Goal: Entertainment & Leisure: Consume media (video, audio)

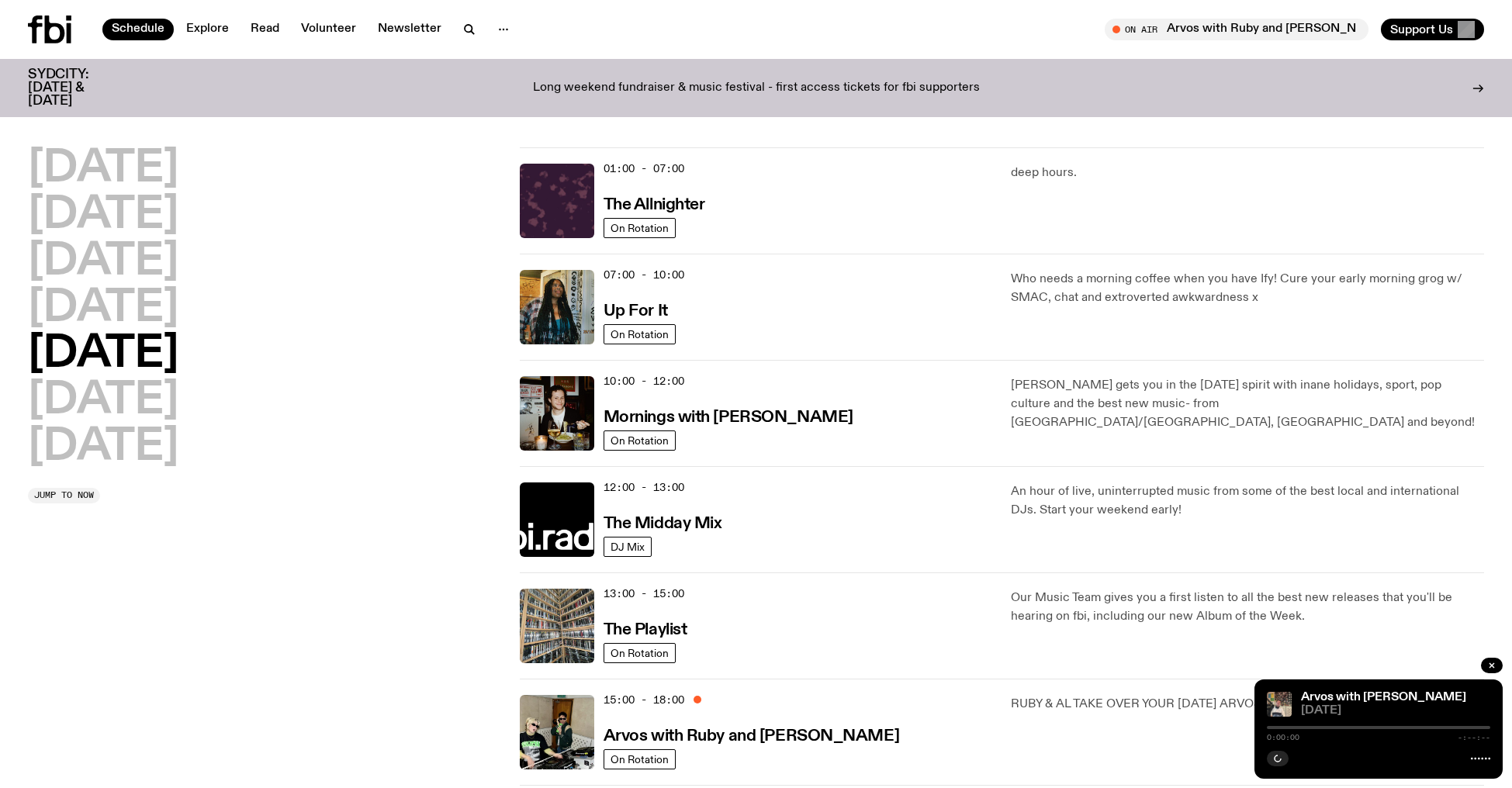
click at [49, 27] on icon at bounding box center [55, 29] width 20 height 28
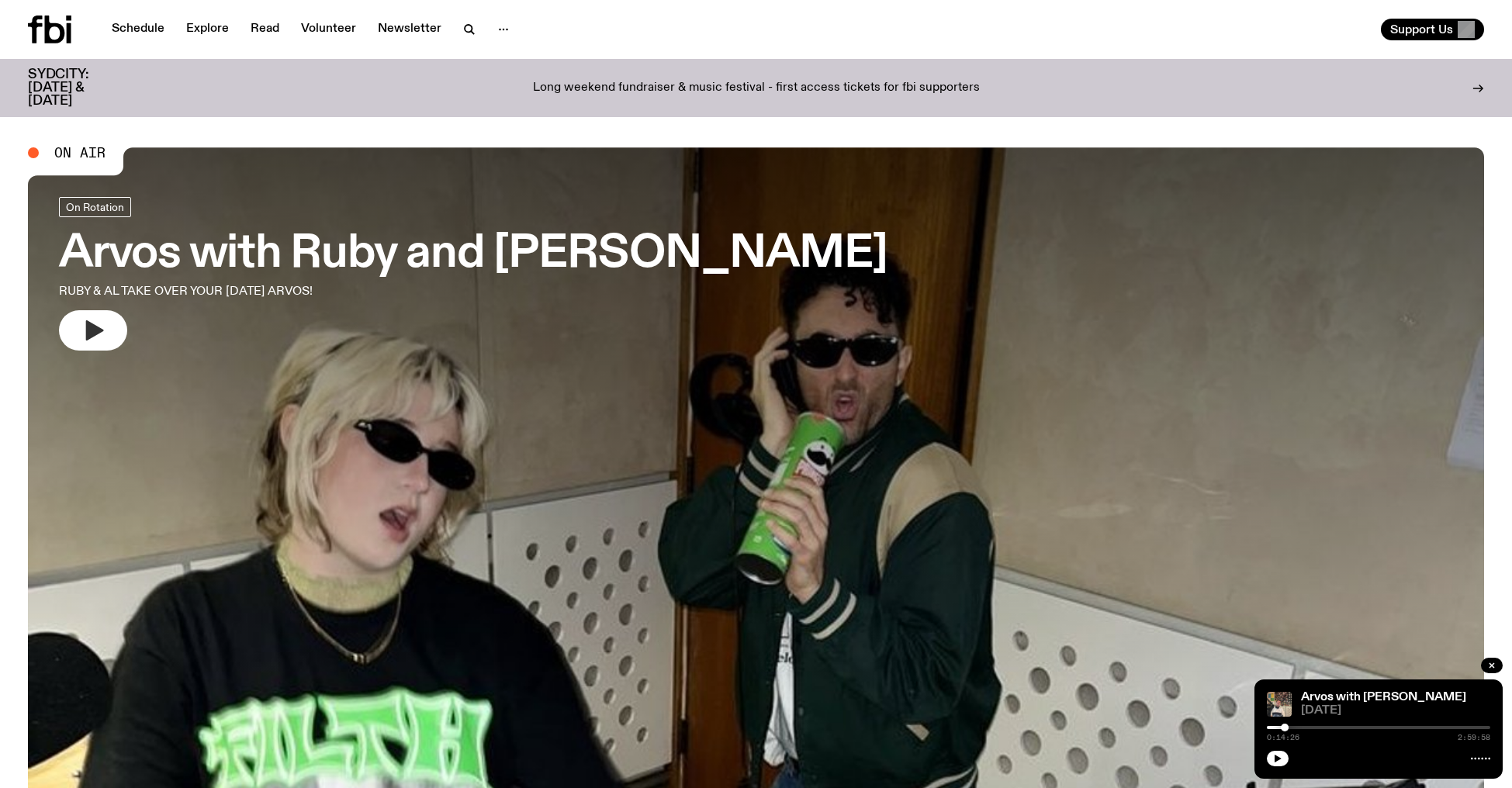
click at [103, 321] on icon "button" at bounding box center [94, 330] width 25 height 25
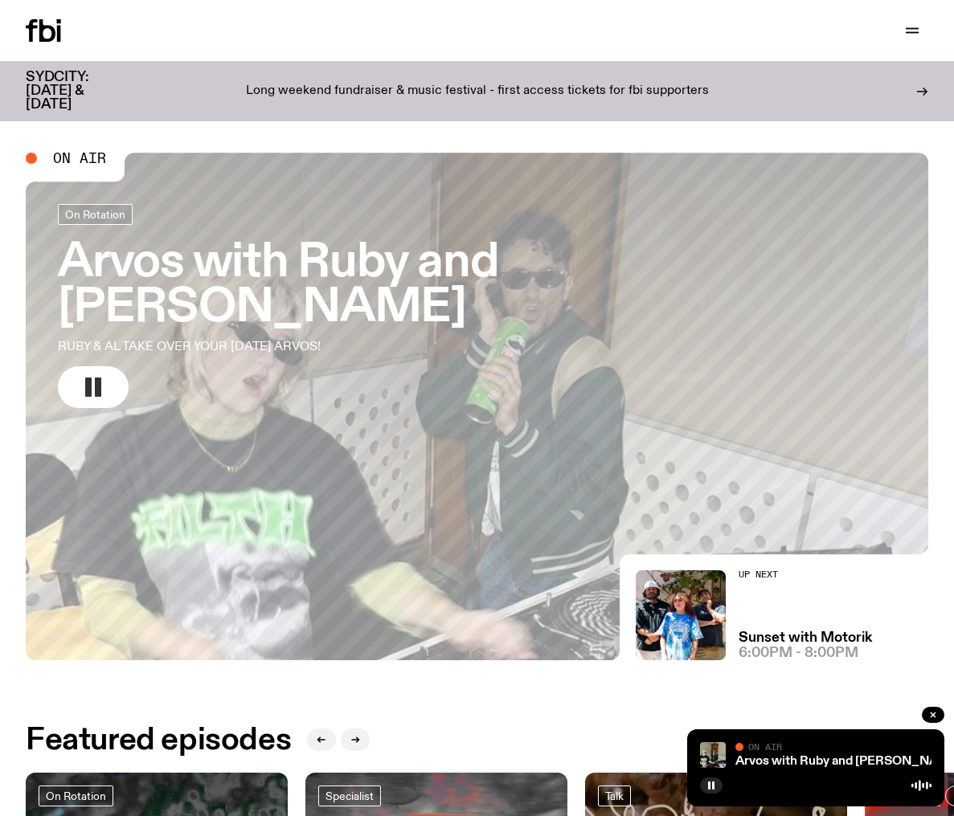
click at [44, 30] on icon at bounding box center [47, 30] width 16 height 22
click at [51, 38] on icon at bounding box center [47, 30] width 16 height 22
click at [39, 34] on icon at bounding box center [43, 30] width 35 height 22
click at [45, 39] on icon at bounding box center [47, 30] width 16 height 22
click at [41, 29] on icon at bounding box center [47, 30] width 16 height 22
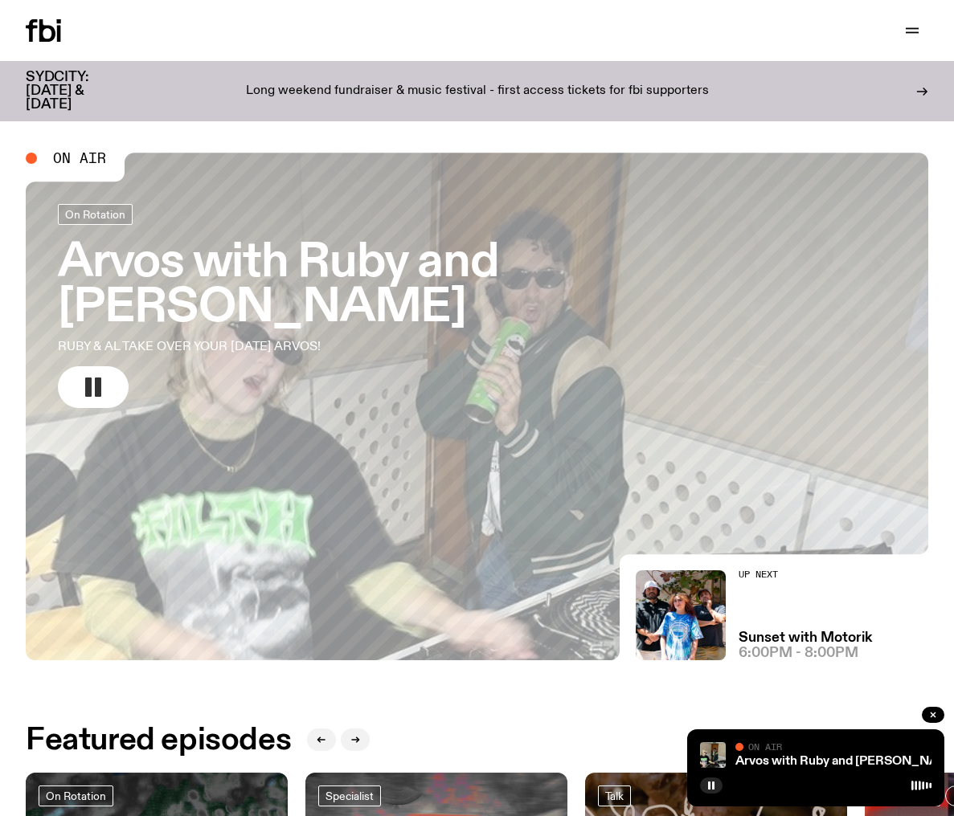
click at [42, 29] on icon at bounding box center [47, 30] width 16 height 22
click at [41, 31] on icon at bounding box center [47, 30] width 16 height 22
